Goal: Transaction & Acquisition: Purchase product/service

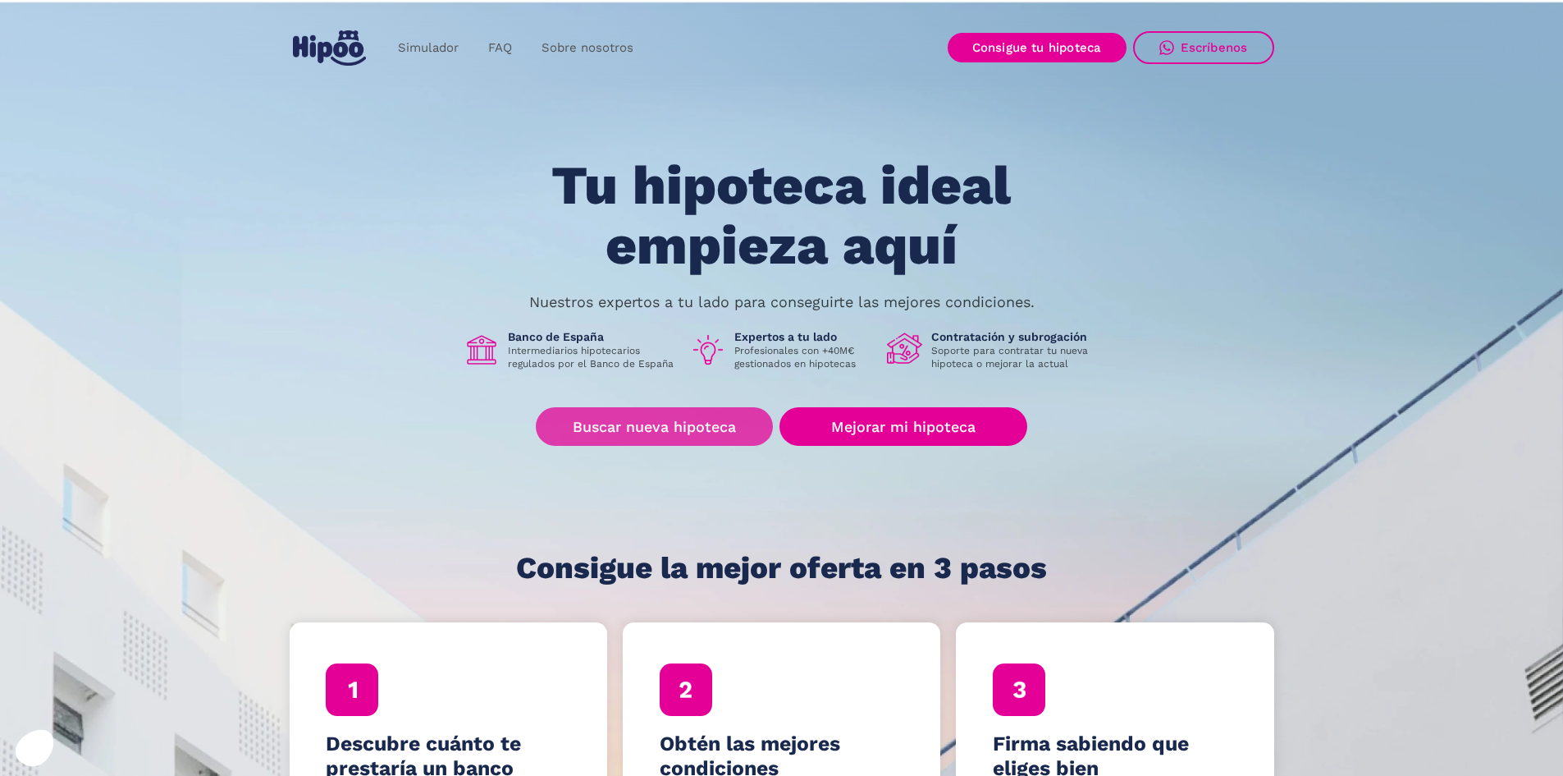
click at [687, 432] on link "Buscar nueva hipoteca" at bounding box center [654, 426] width 237 height 39
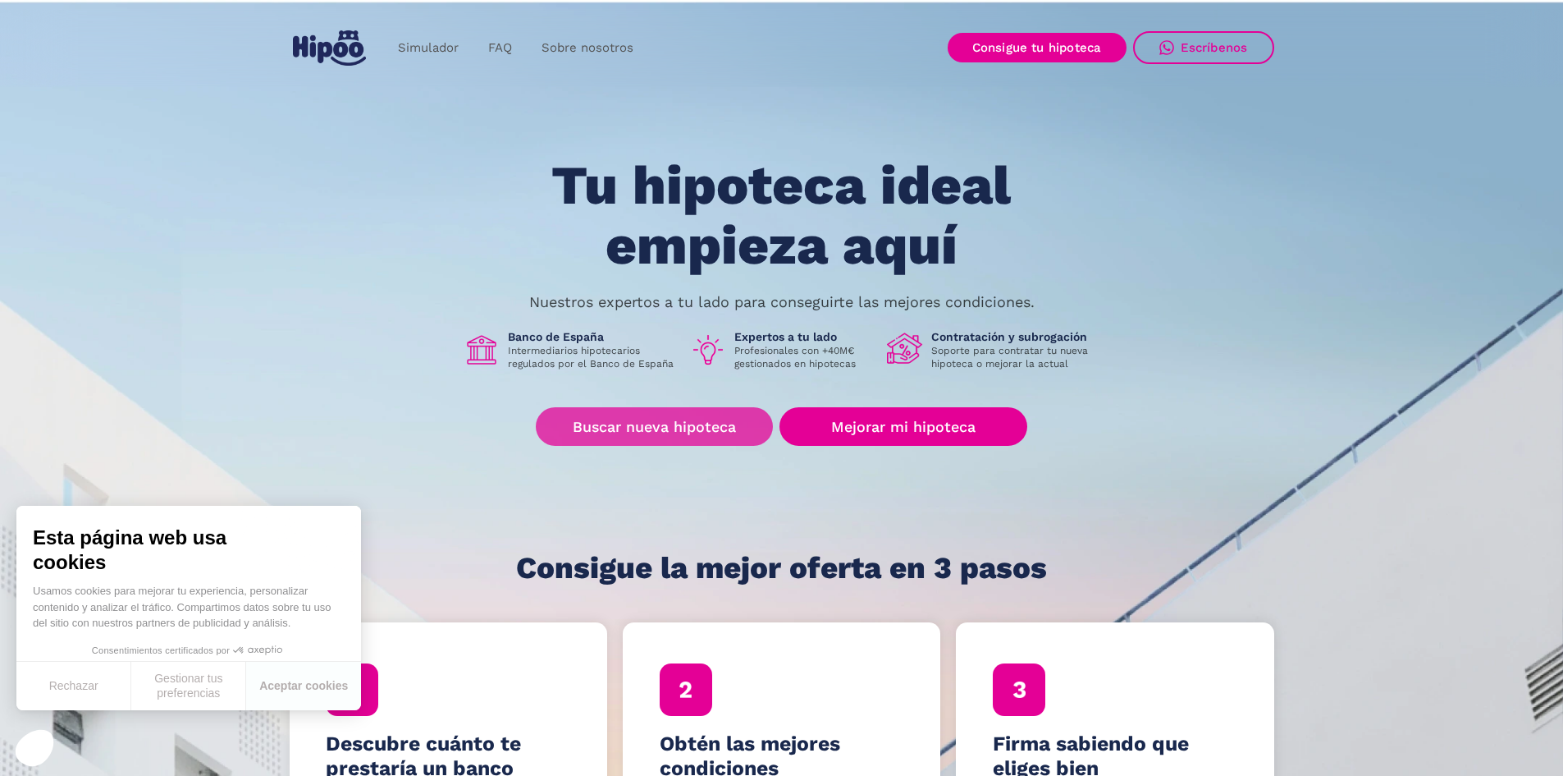
click at [591, 428] on link "Buscar nueva hipoteca" at bounding box center [654, 426] width 237 height 39
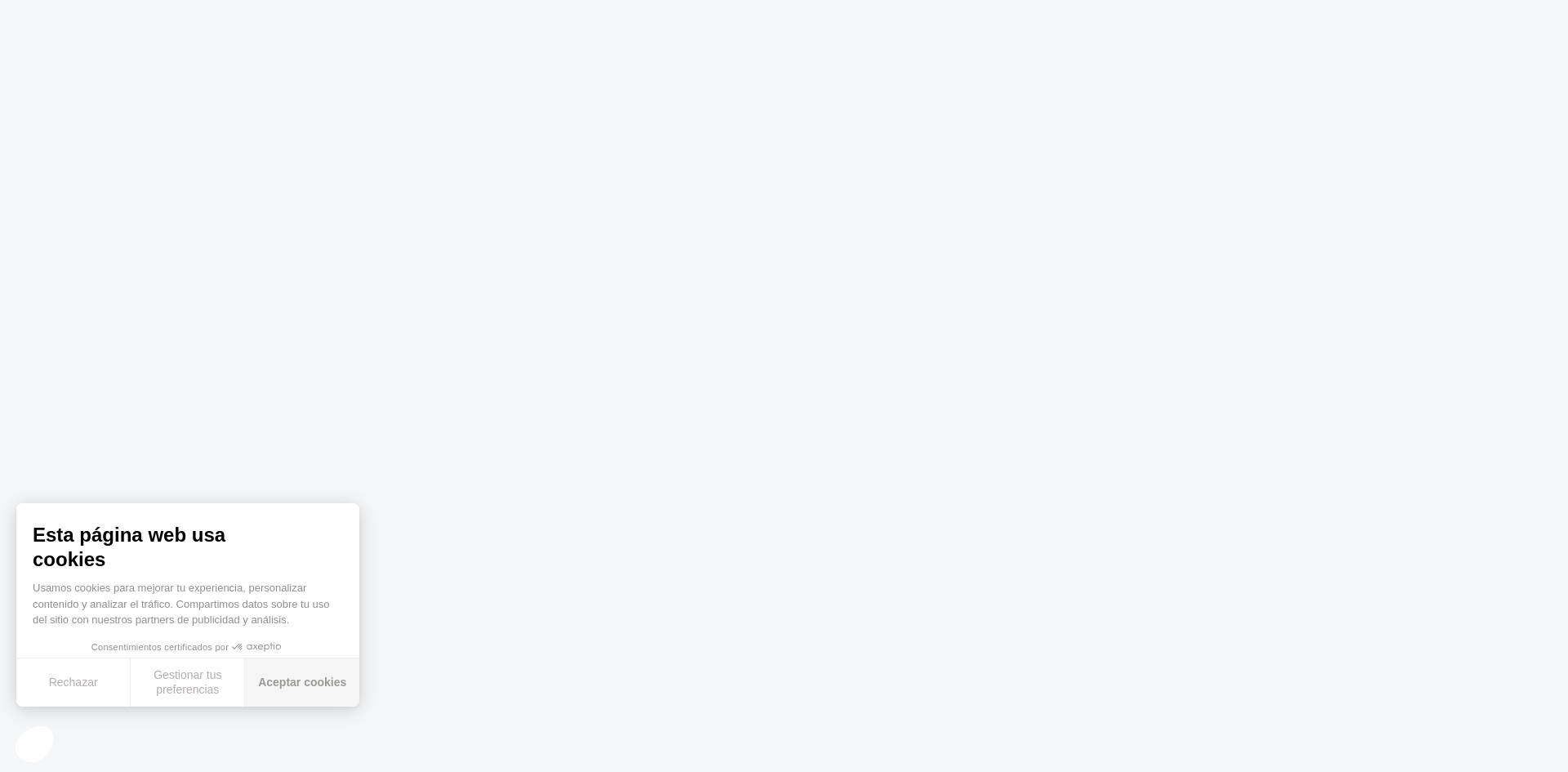
click at [299, 685] on button "Aceptar cookies" at bounding box center [301, 681] width 114 height 48
